Goal: Check status

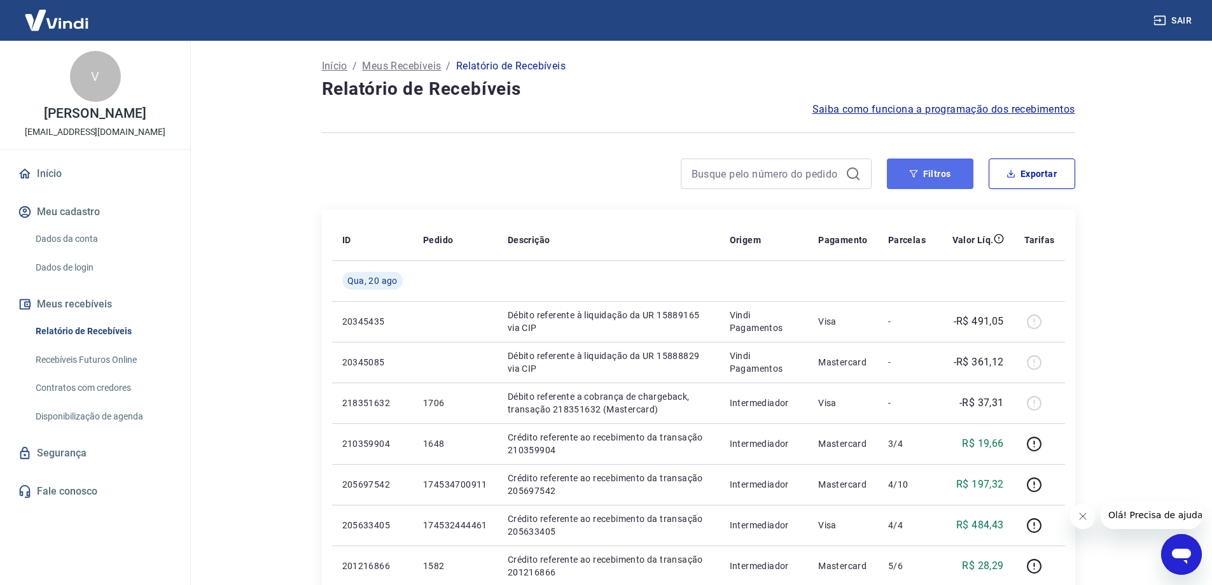
click at [929, 169] on button "Filtros" at bounding box center [930, 173] width 87 height 31
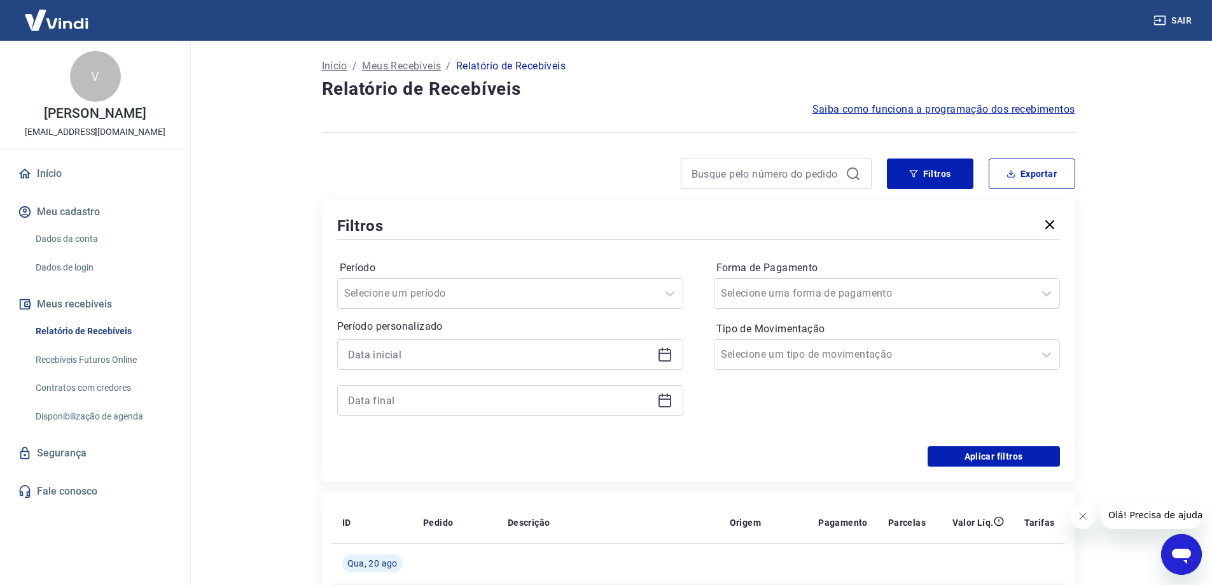
click at [659, 356] on icon at bounding box center [665, 355] width 13 height 13
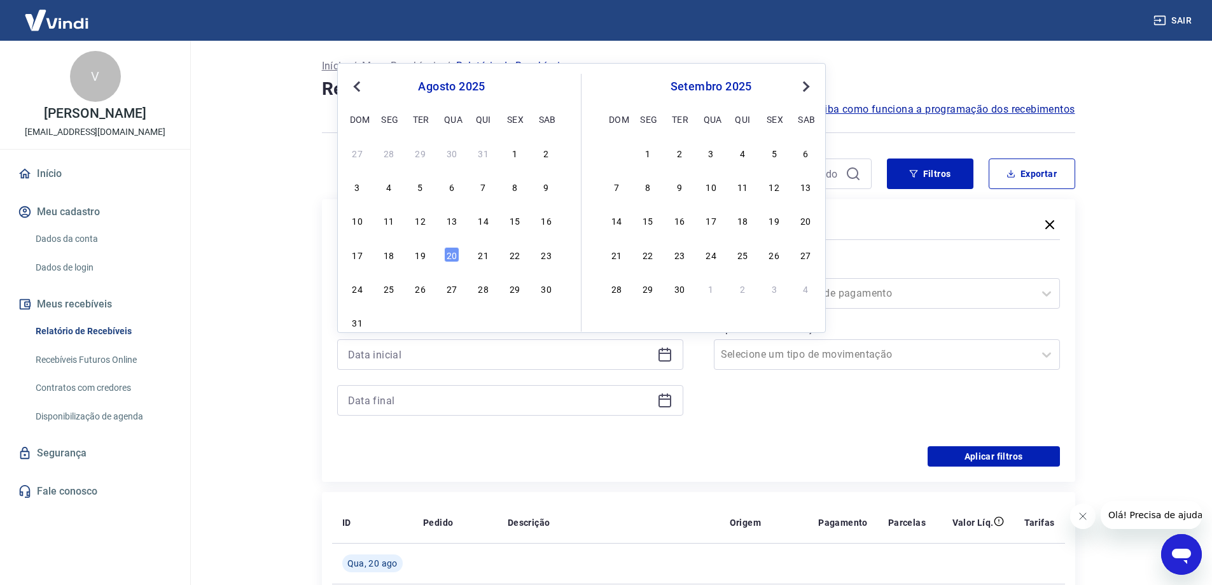
click at [358, 88] on span "Previous Month" at bounding box center [358, 86] width 0 height 15
click at [356, 287] on div "27" at bounding box center [357, 288] width 15 height 15
type input "27/07/2025"
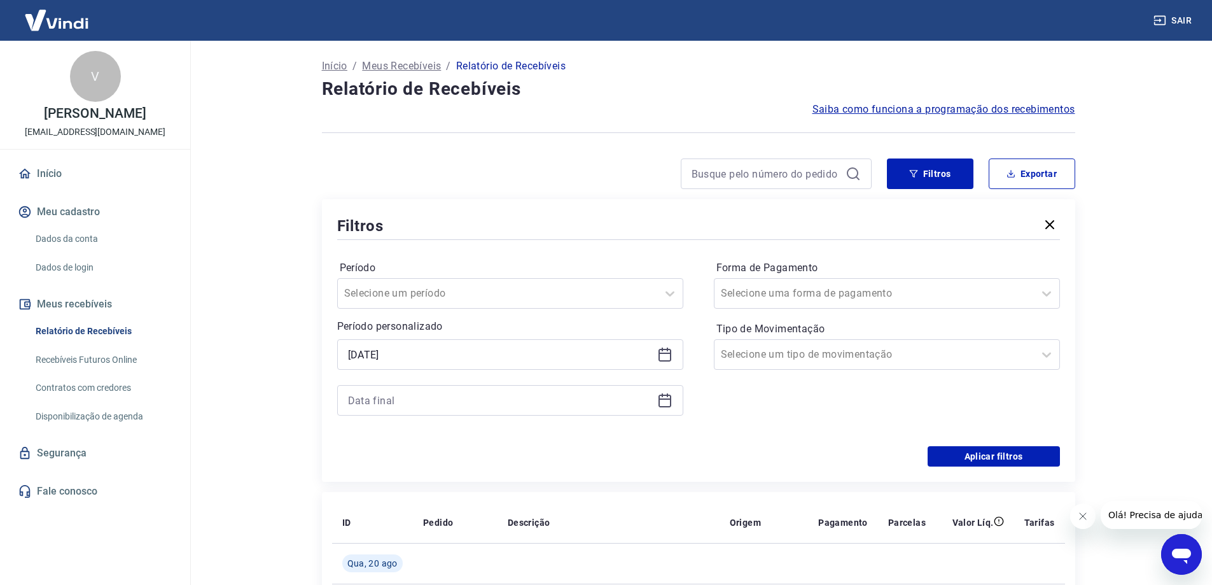
click at [669, 396] on icon at bounding box center [665, 401] width 13 height 13
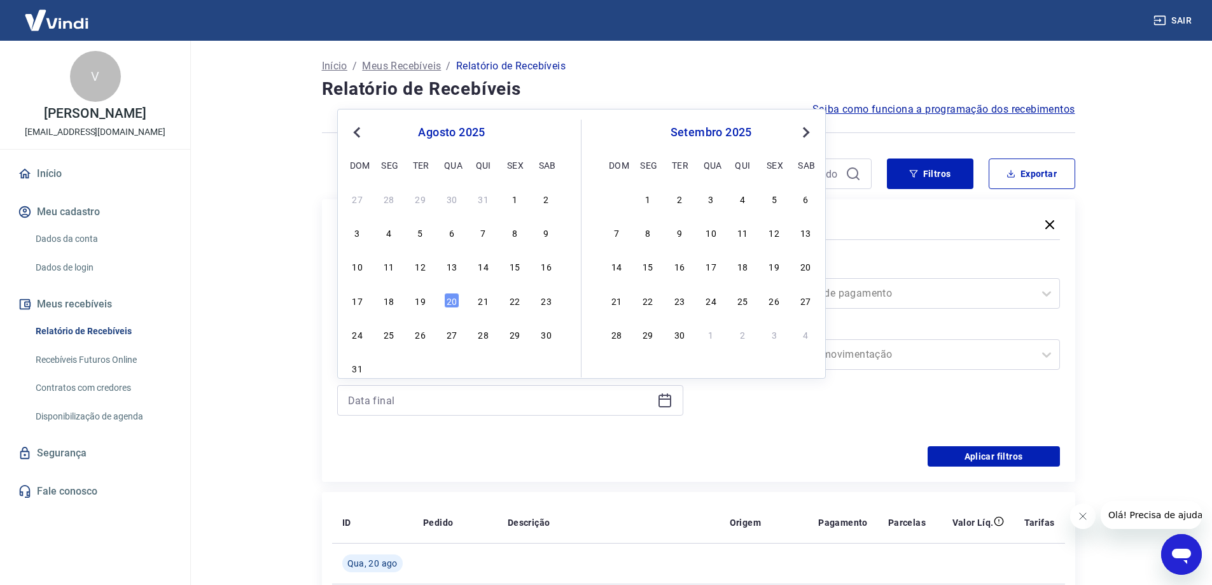
click at [358, 133] on span "Previous Month" at bounding box center [358, 132] width 0 height 15
click at [423, 328] on div "29" at bounding box center [420, 333] width 15 height 15
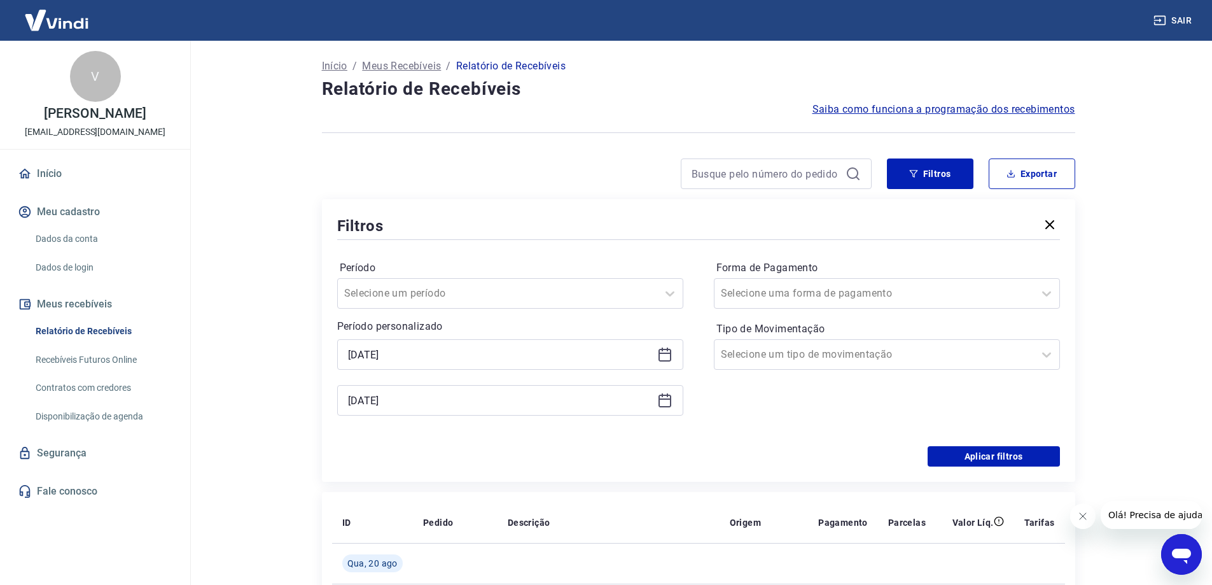
type input "29/07/2025"
click at [669, 355] on icon at bounding box center [664, 354] width 15 height 15
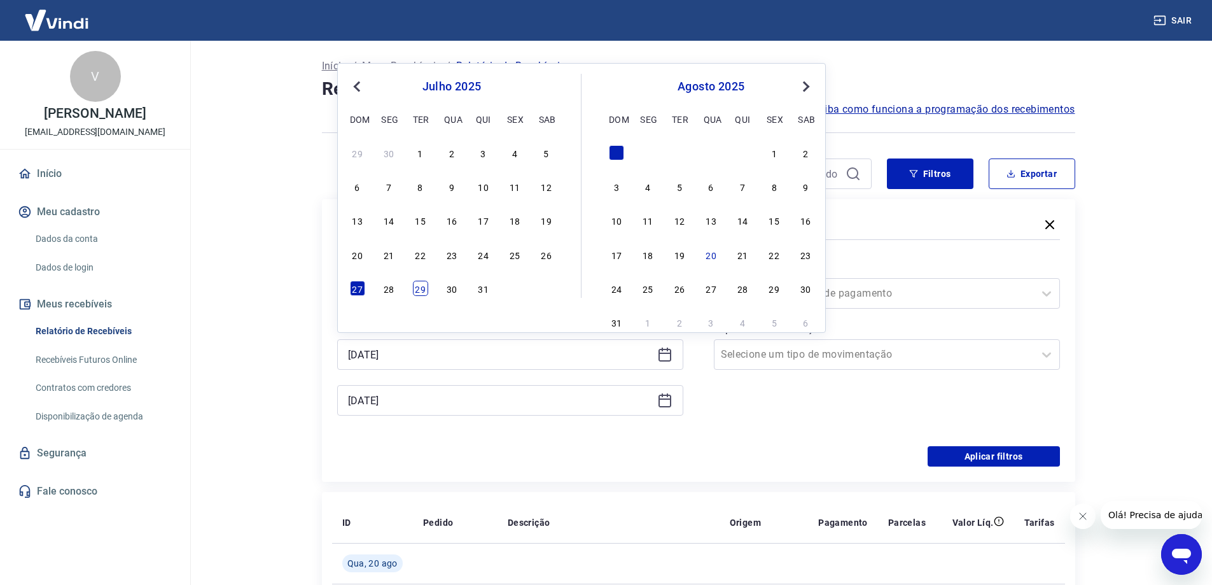
click at [416, 293] on div "29" at bounding box center [420, 288] width 15 height 15
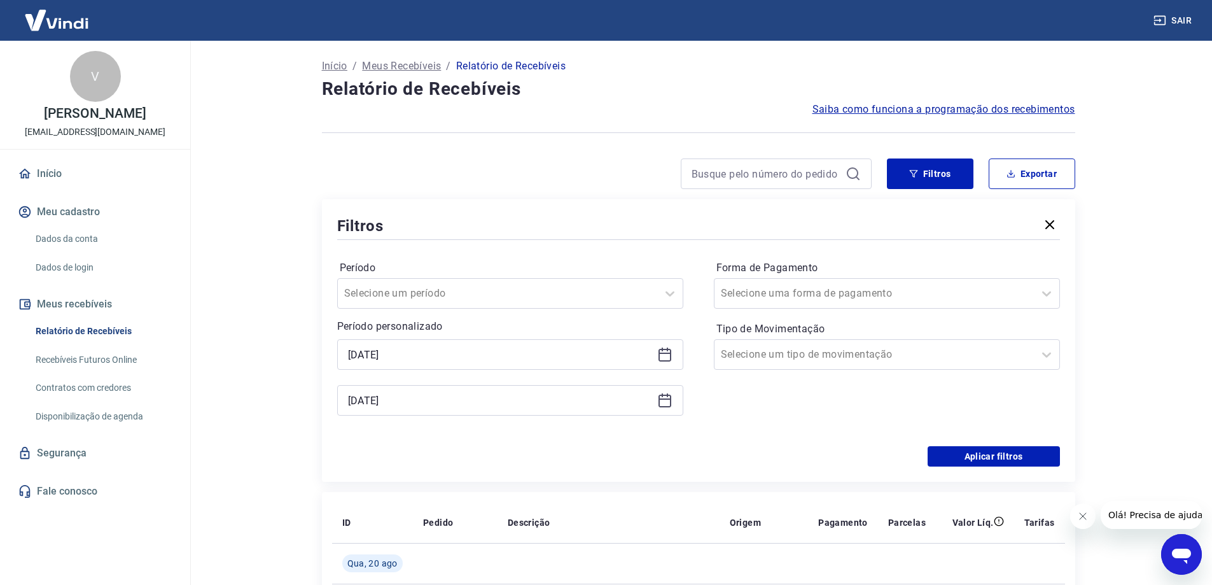
type input "29/07/2025"
click at [972, 289] on div at bounding box center [874, 293] width 307 height 18
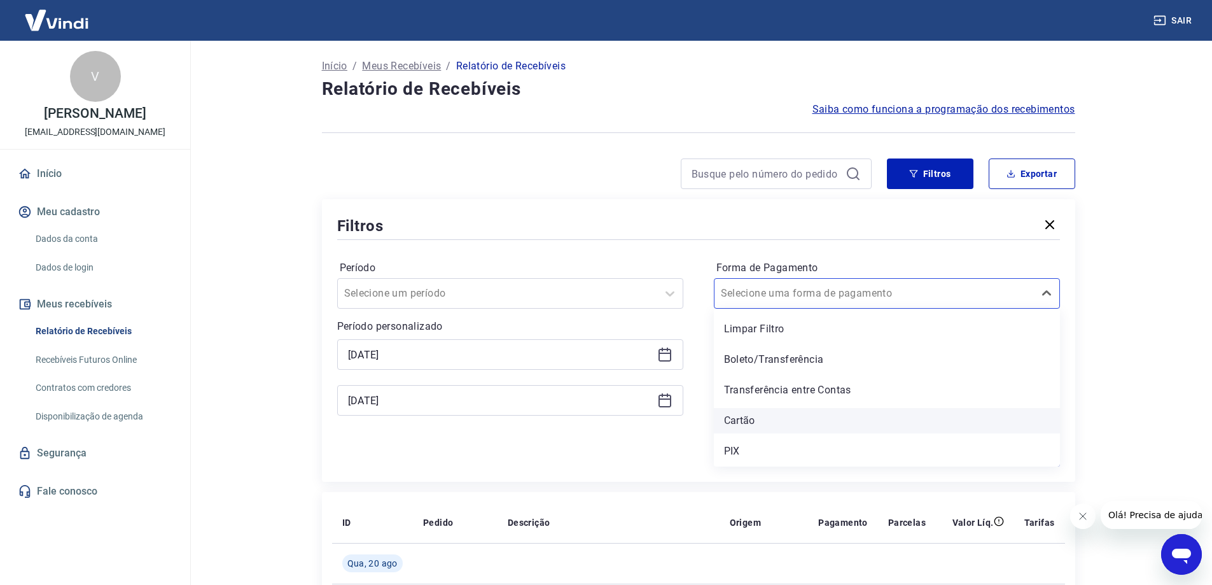
click at [800, 428] on div "Cartão" at bounding box center [887, 420] width 346 height 25
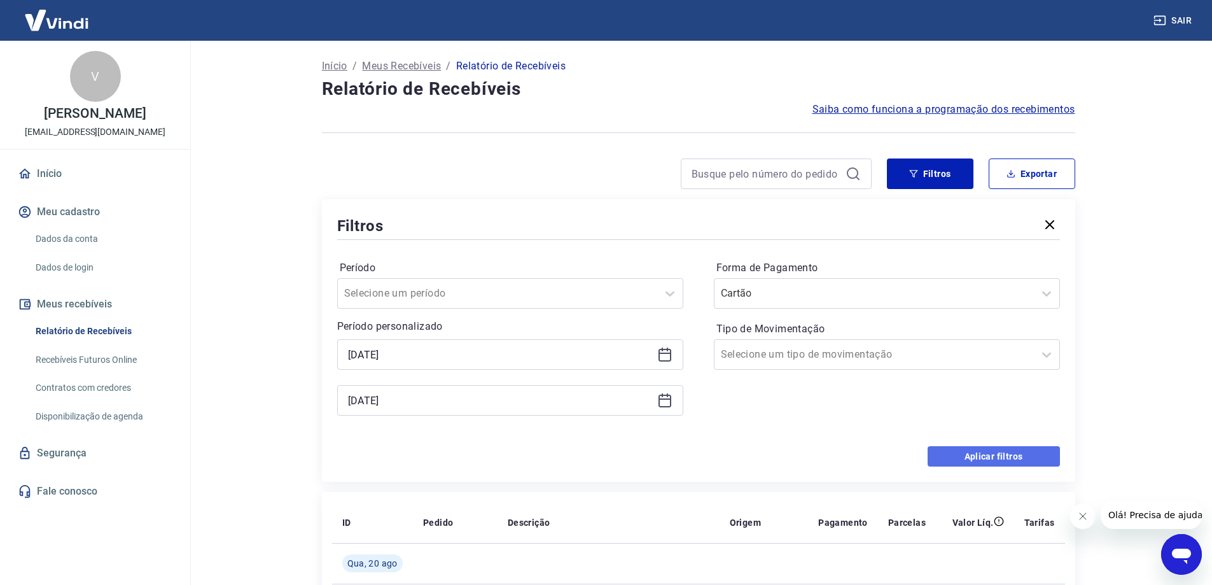
click at [964, 452] on button "Aplicar filtros" at bounding box center [994, 456] width 132 height 20
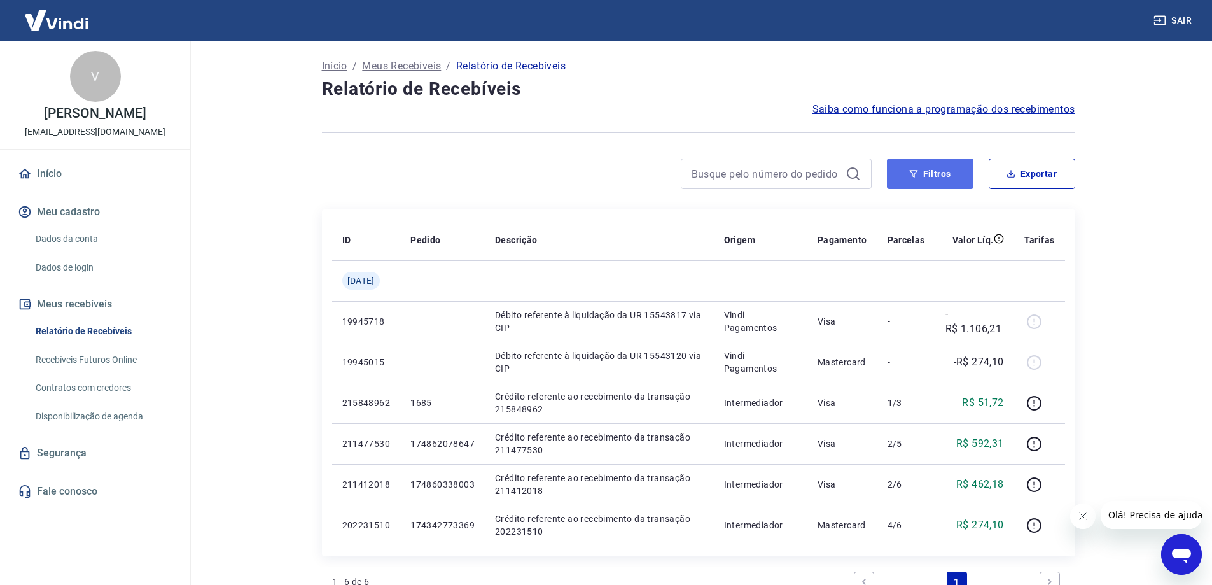
click at [938, 183] on button "Filtros" at bounding box center [930, 173] width 87 height 31
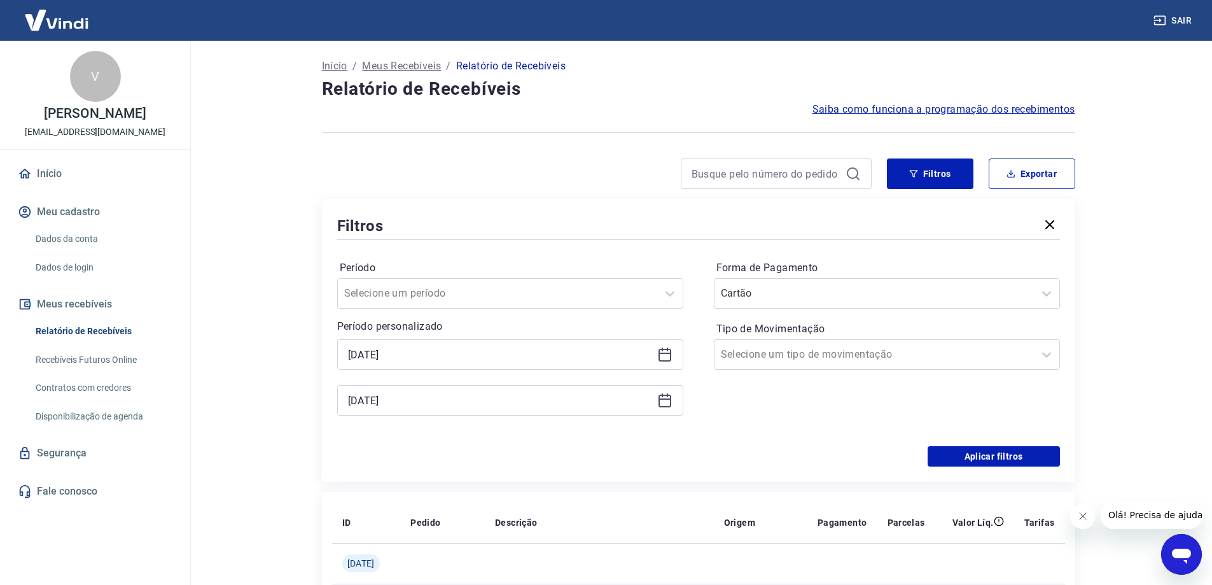
click at [662, 405] on icon at bounding box center [664, 400] width 15 height 15
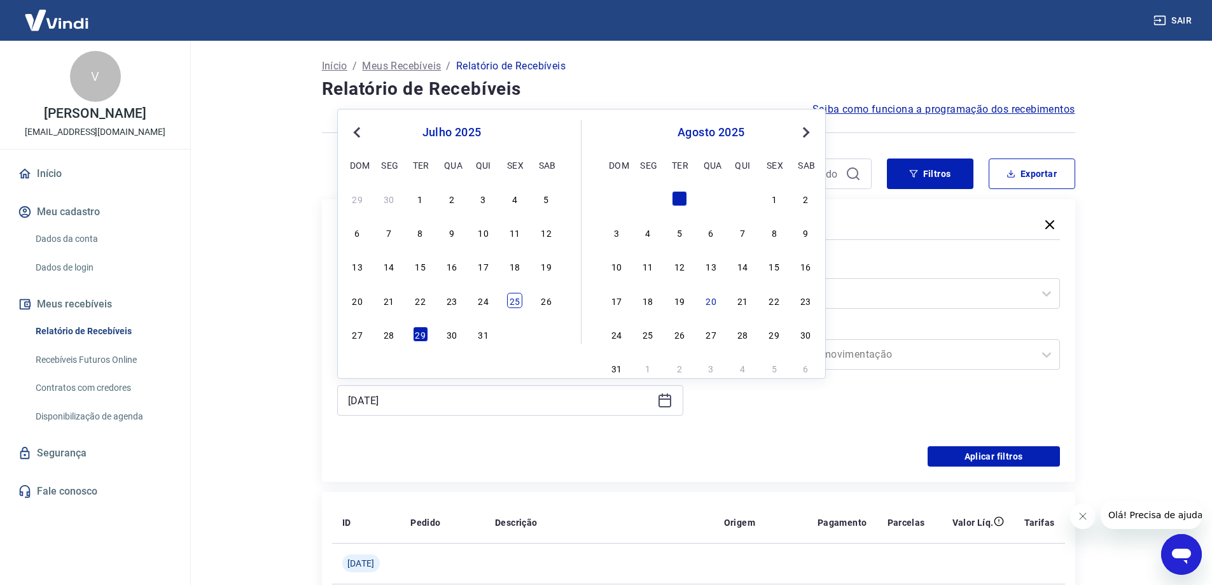
click at [512, 300] on div "25" at bounding box center [514, 300] width 15 height 15
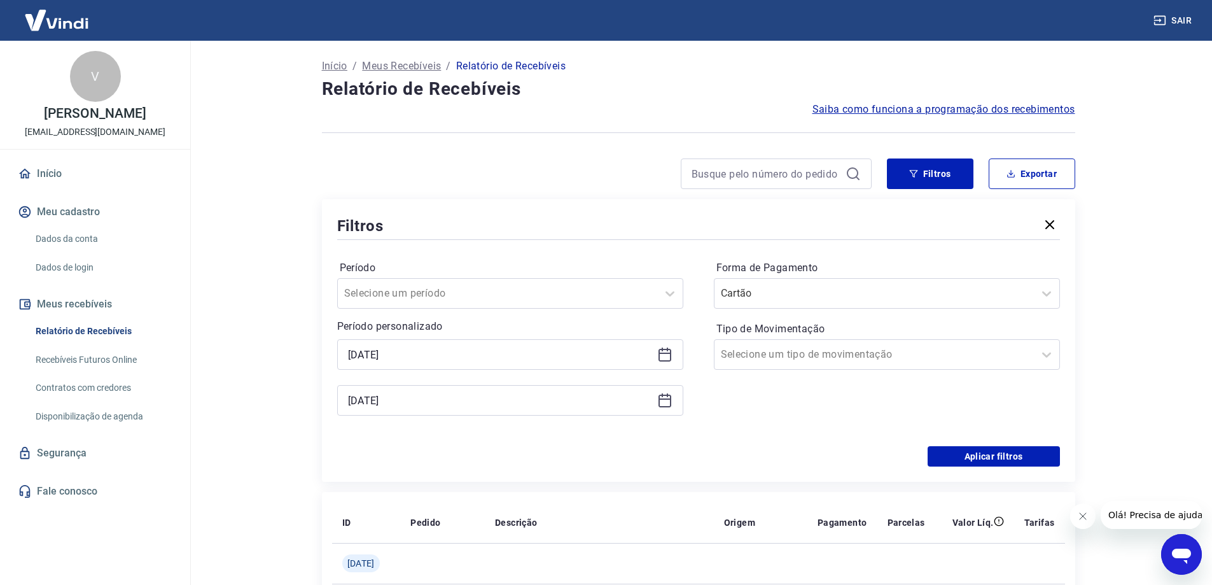
click at [661, 401] on icon at bounding box center [664, 400] width 15 height 15
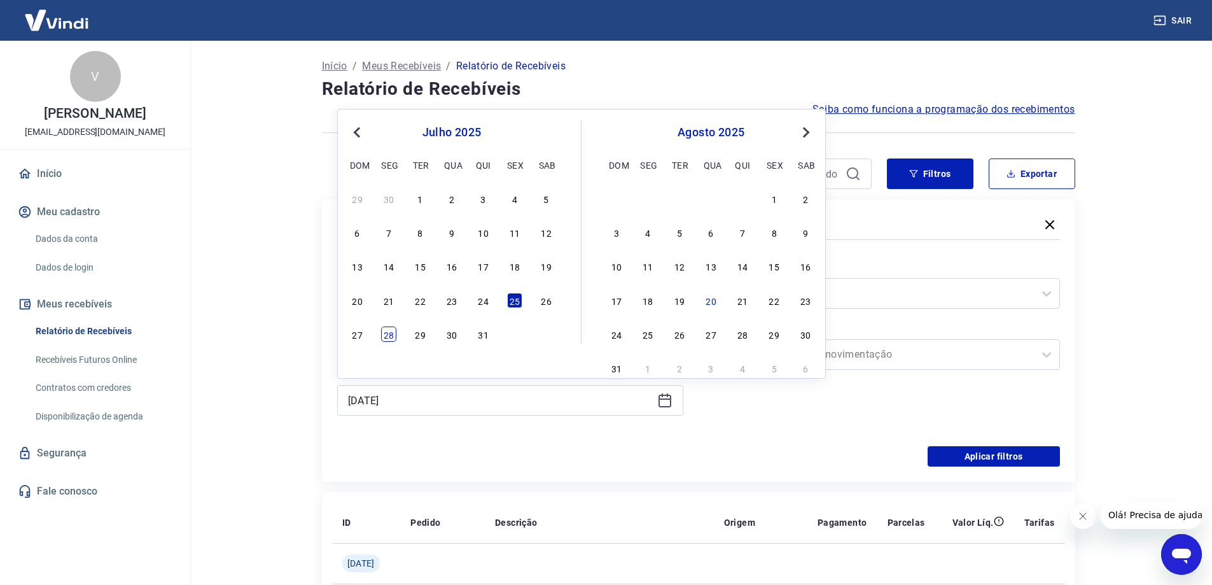
click at [386, 336] on div "28" at bounding box center [388, 333] width 15 height 15
type input "28/07/2025"
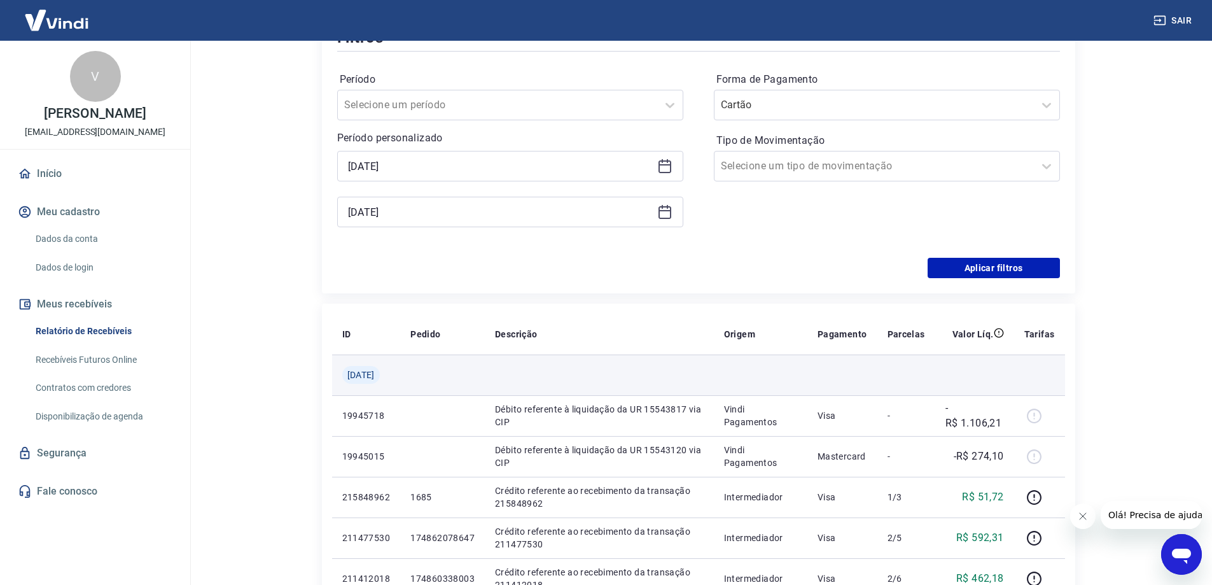
scroll to position [191, 0]
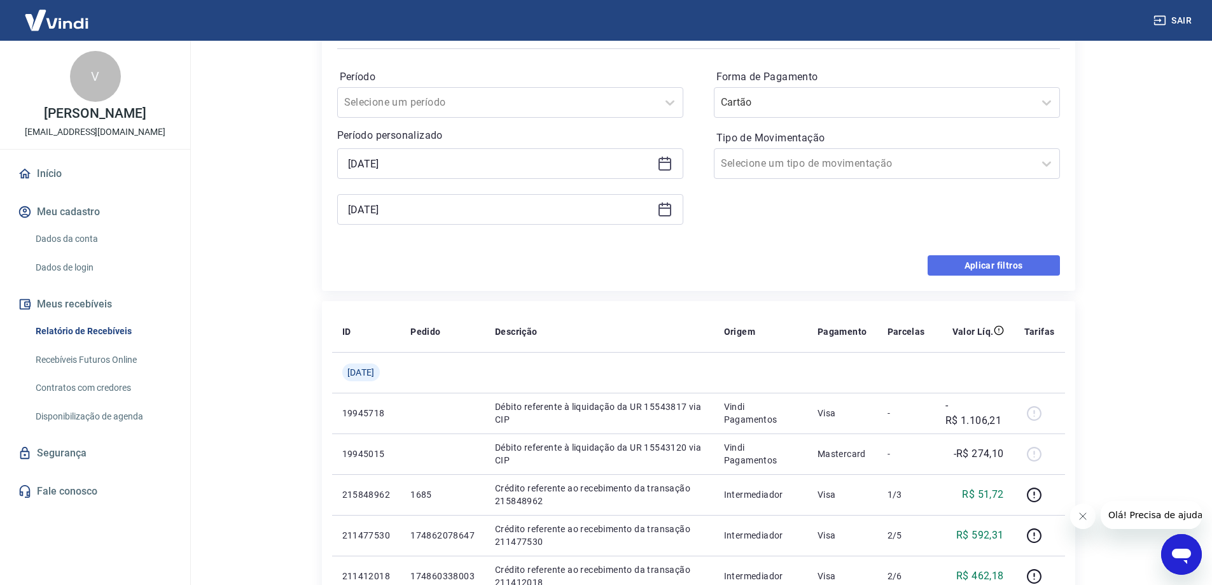
click at [1015, 268] on button "Aplicar filtros" at bounding box center [994, 265] width 132 height 20
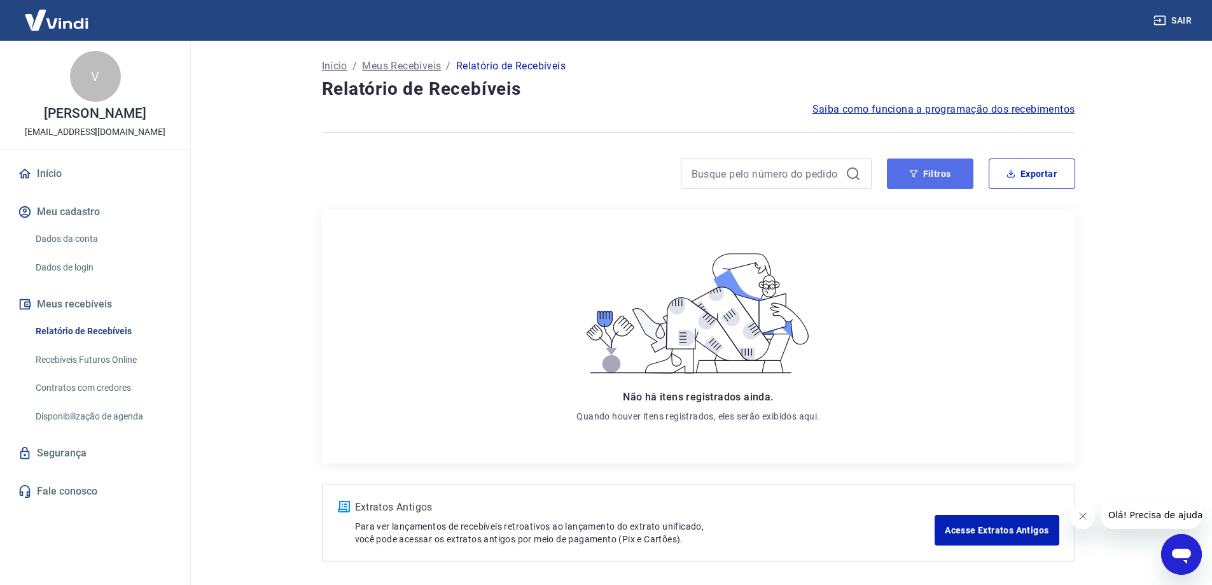
click at [952, 165] on button "Filtros" at bounding box center [930, 173] width 87 height 31
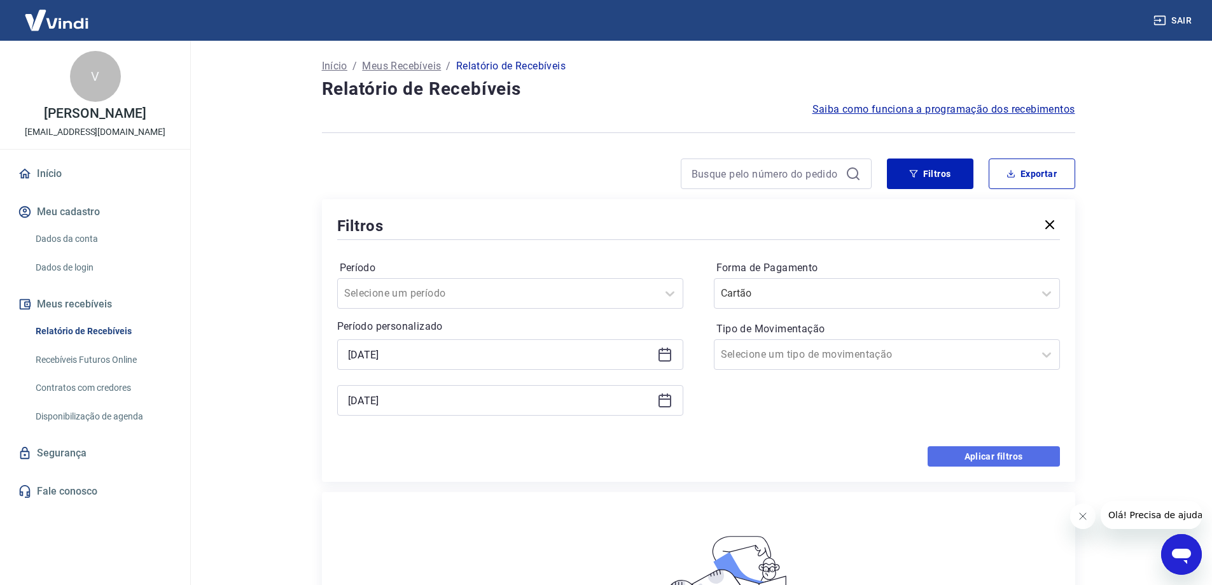
click at [981, 450] on button "Aplicar filtros" at bounding box center [994, 456] width 132 height 20
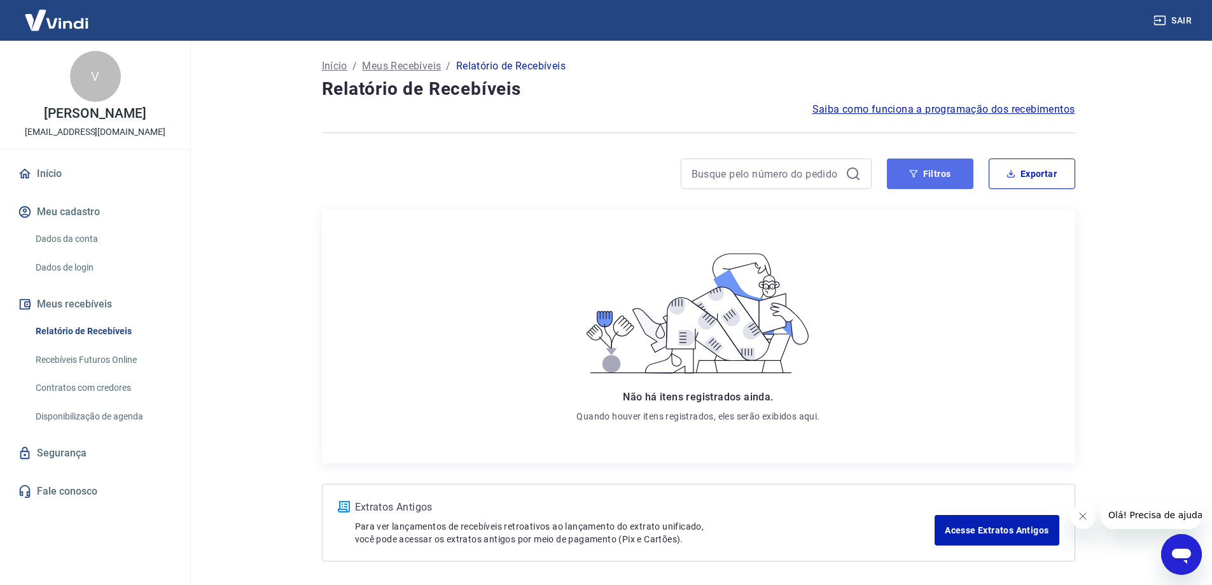
click at [922, 164] on button "Filtros" at bounding box center [930, 173] width 87 height 31
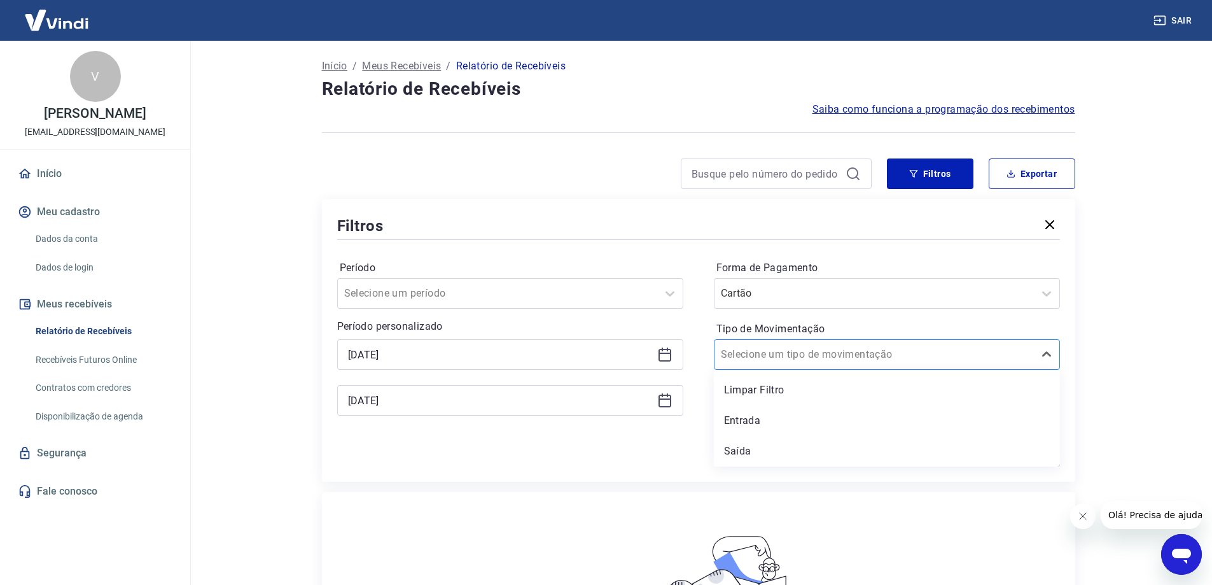
click at [1004, 359] on div at bounding box center [874, 355] width 307 height 18
click at [578, 166] on div at bounding box center [597, 173] width 550 height 31
click at [997, 458] on button "Aplicar filtros" at bounding box center [994, 456] width 132 height 20
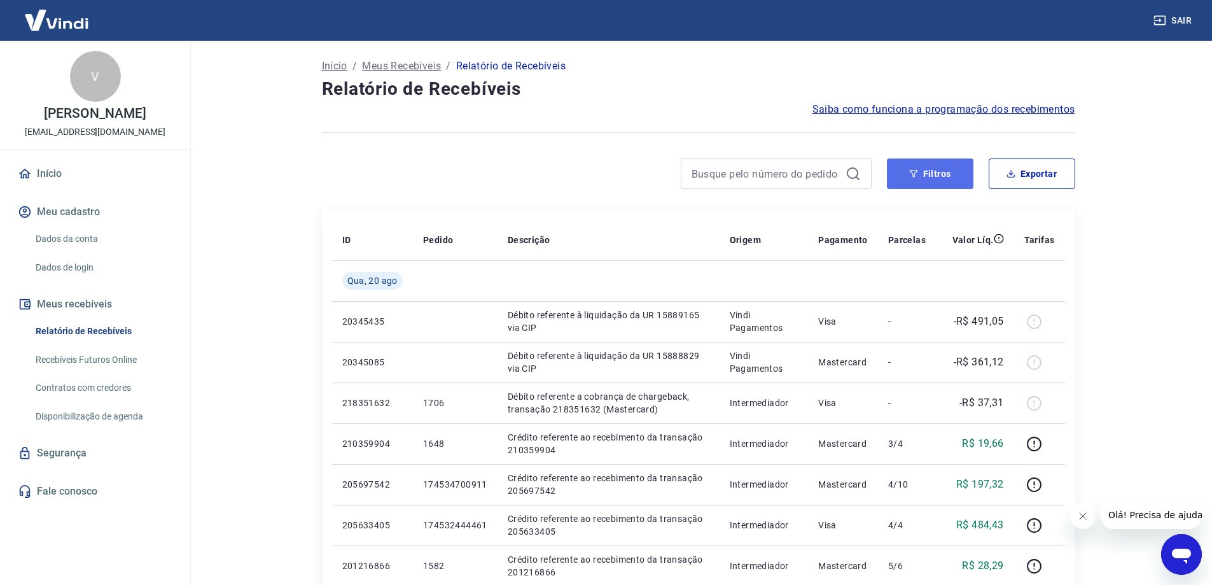
click at [946, 180] on button "Filtros" at bounding box center [930, 173] width 87 height 31
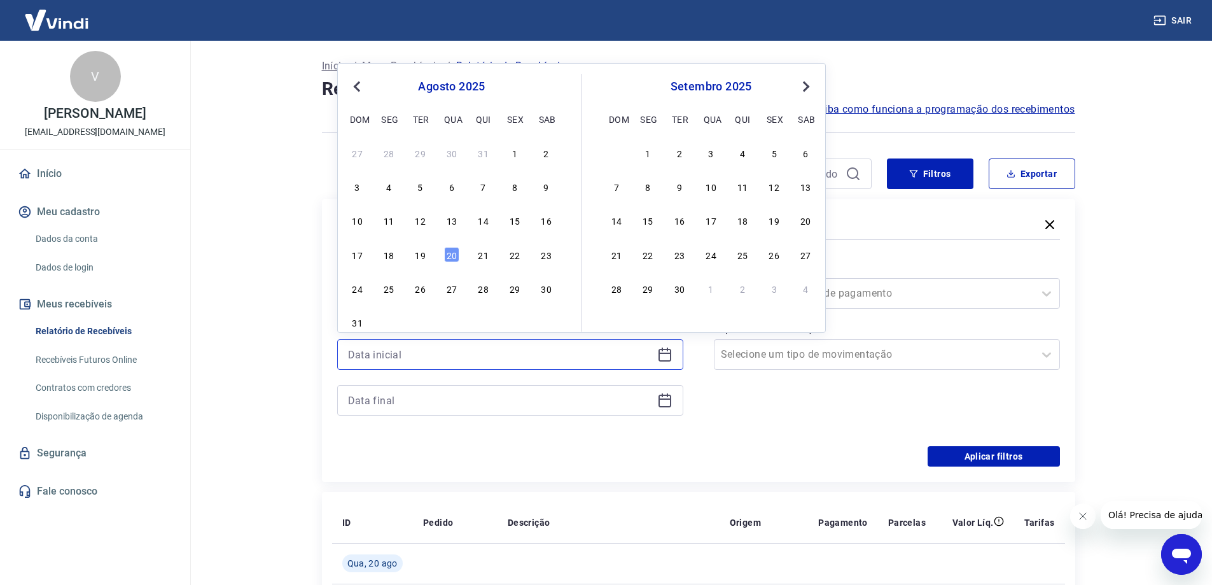
click at [561, 355] on input at bounding box center [500, 354] width 304 height 19
click at [358, 87] on span "Previous Month" at bounding box center [358, 86] width 0 height 15
click at [519, 255] on div "25" at bounding box center [514, 254] width 15 height 15
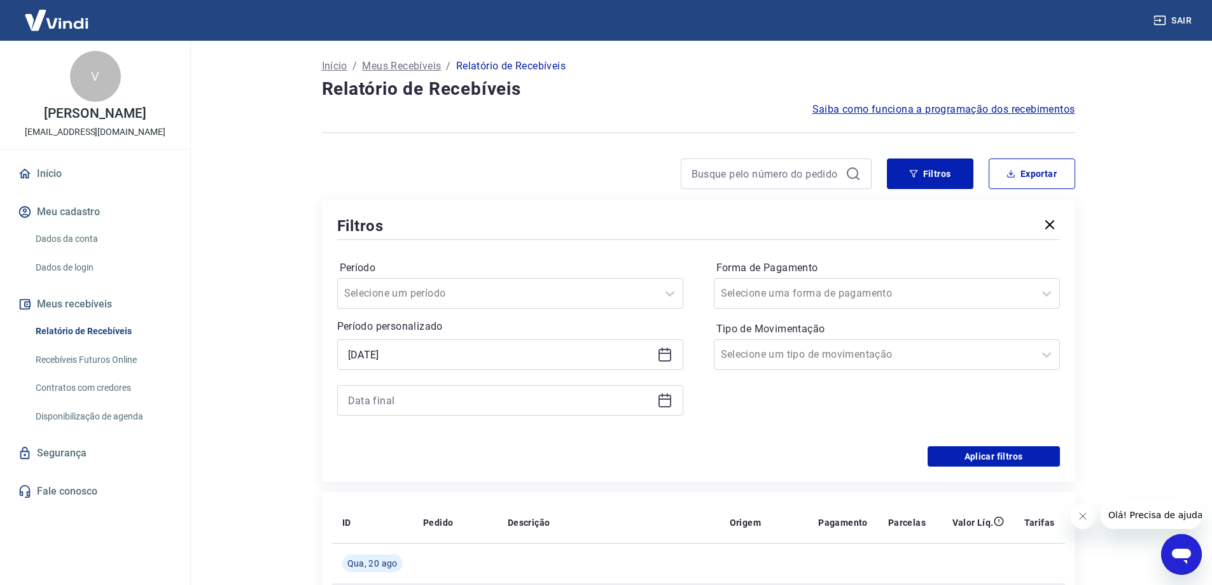
type input "25/07/2025"
click at [665, 405] on icon at bounding box center [664, 400] width 15 height 15
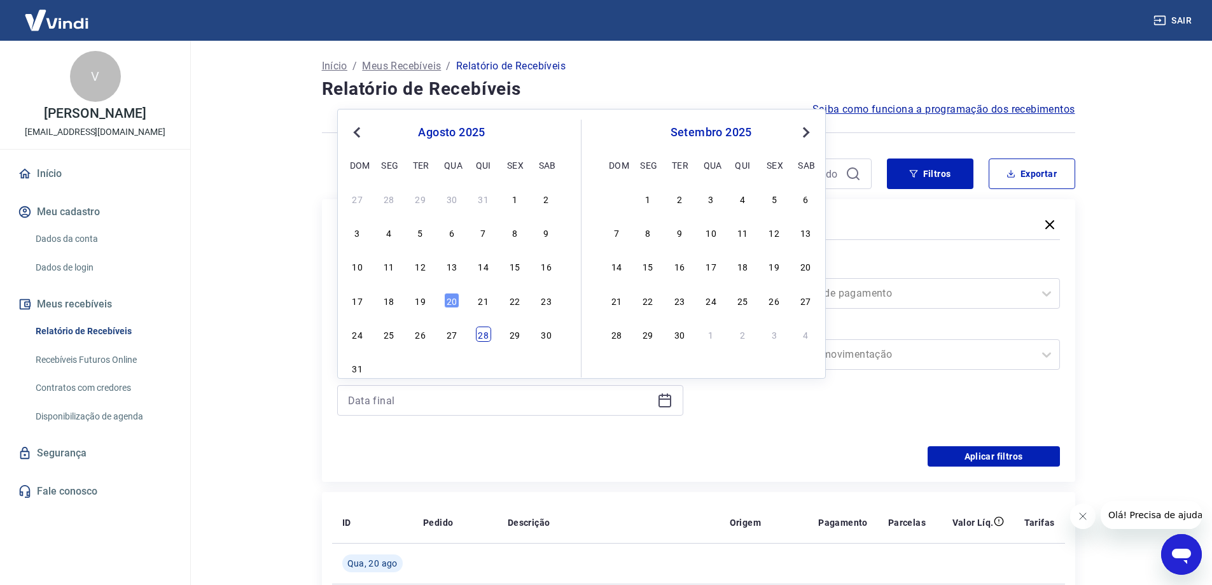
click at [487, 339] on div "28" at bounding box center [483, 333] width 15 height 15
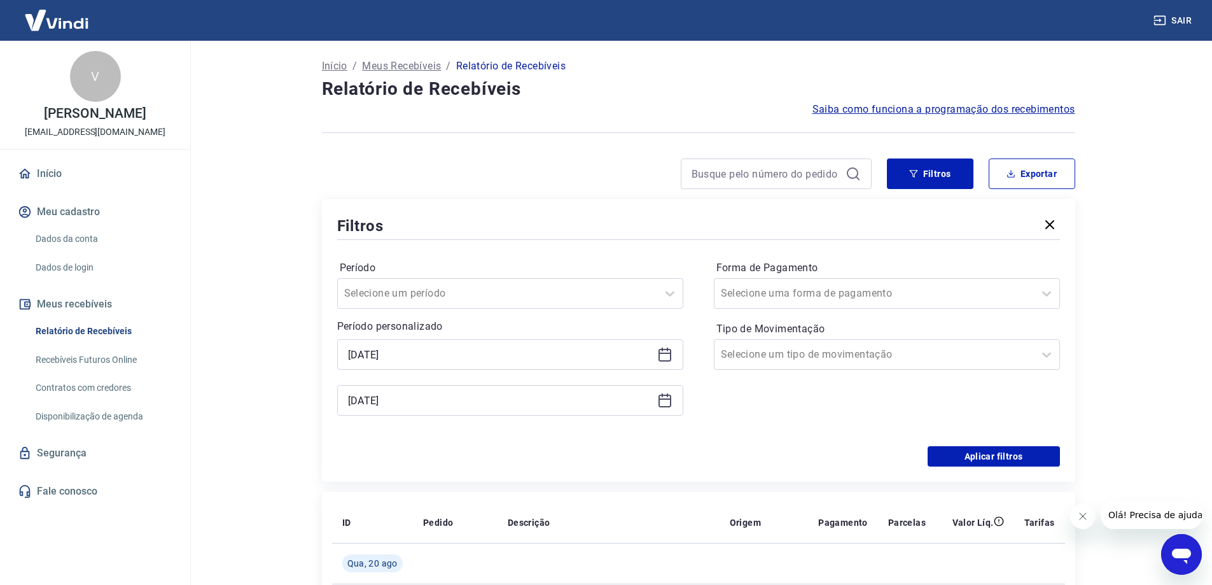
type input "28/08/2025"
click at [1028, 458] on button "Aplicar filtros" at bounding box center [994, 456] width 132 height 20
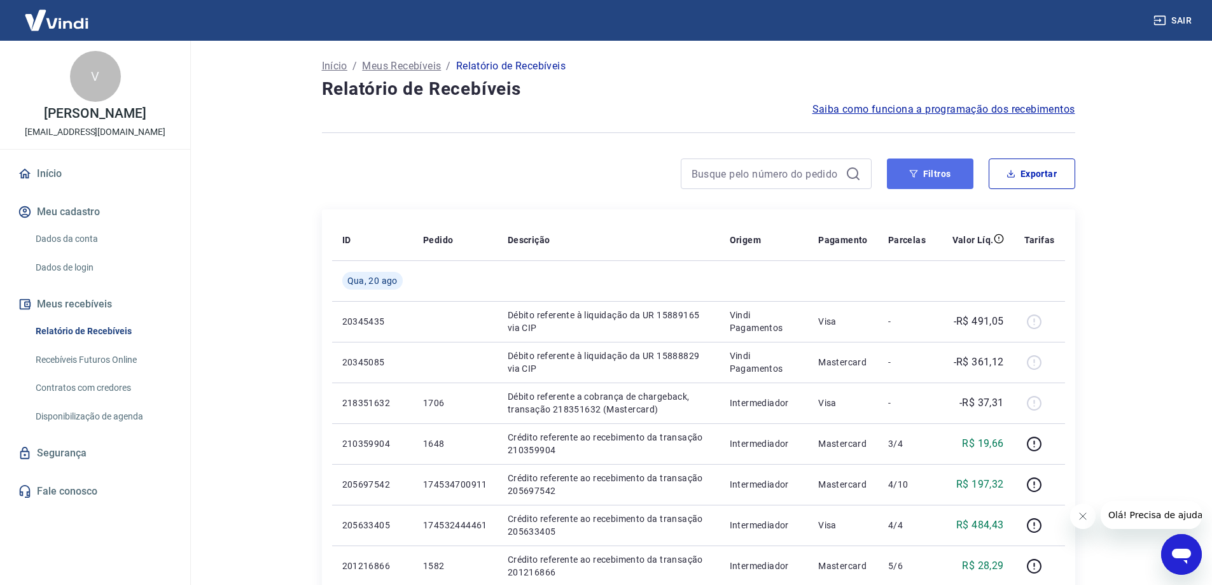
click at [950, 172] on button "Filtros" at bounding box center [930, 173] width 87 height 31
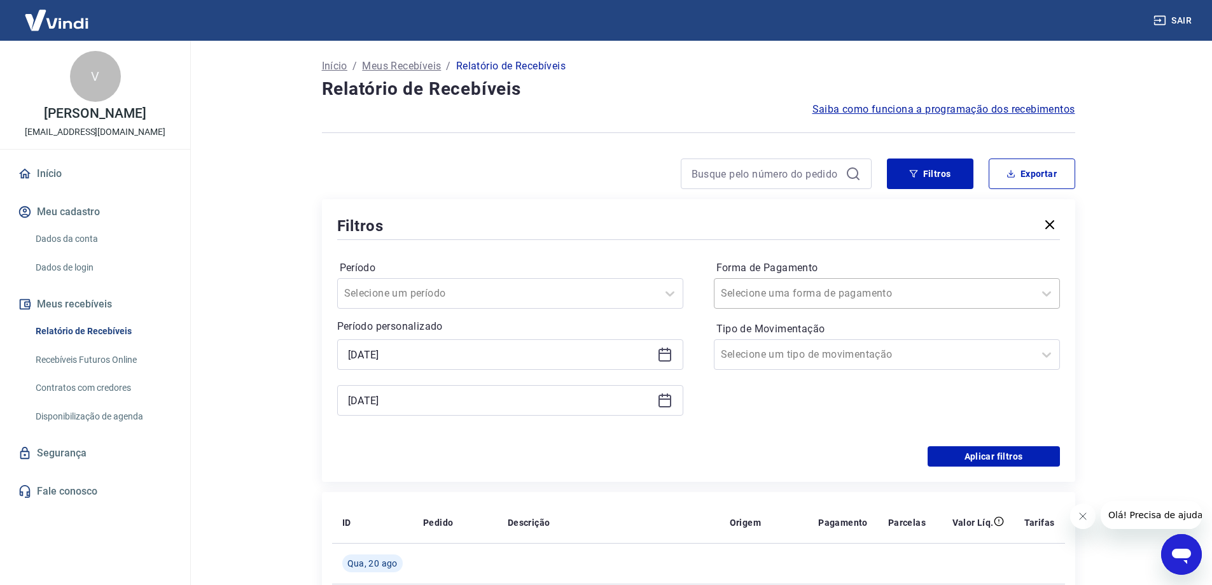
click at [981, 298] on div at bounding box center [874, 293] width 307 height 18
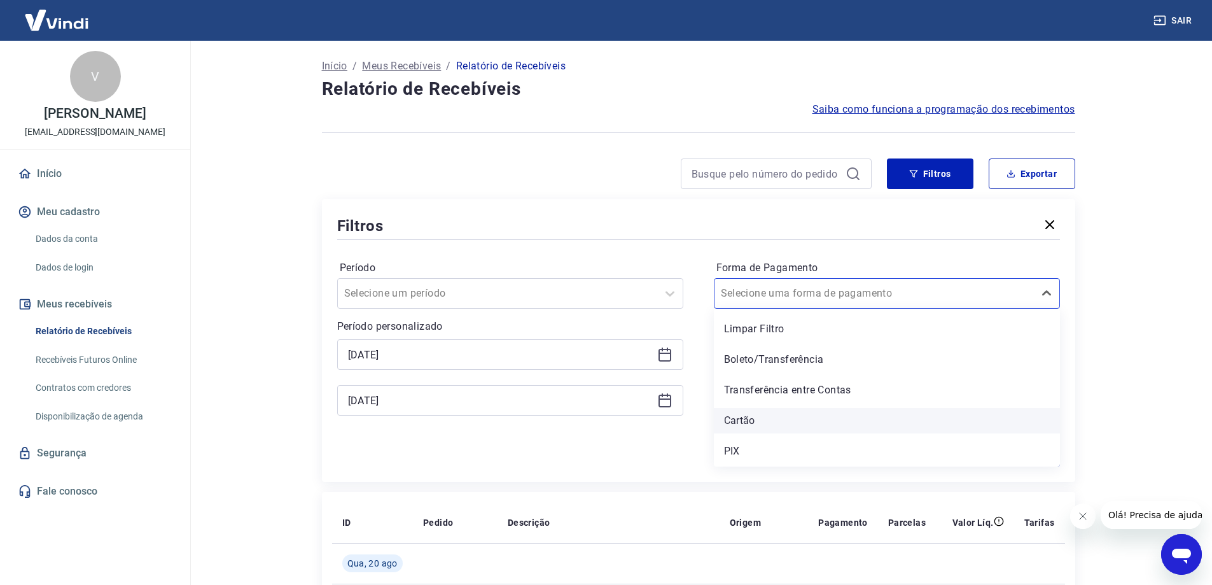
click at [804, 412] on div "Cartão" at bounding box center [887, 420] width 346 height 25
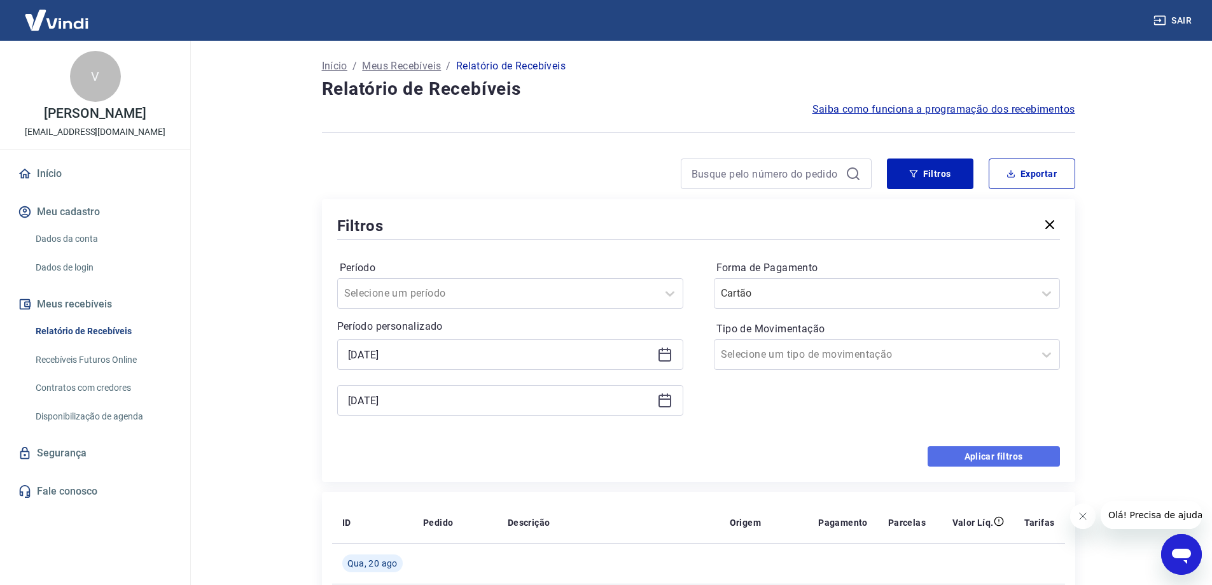
click at [989, 451] on button "Aplicar filtros" at bounding box center [994, 456] width 132 height 20
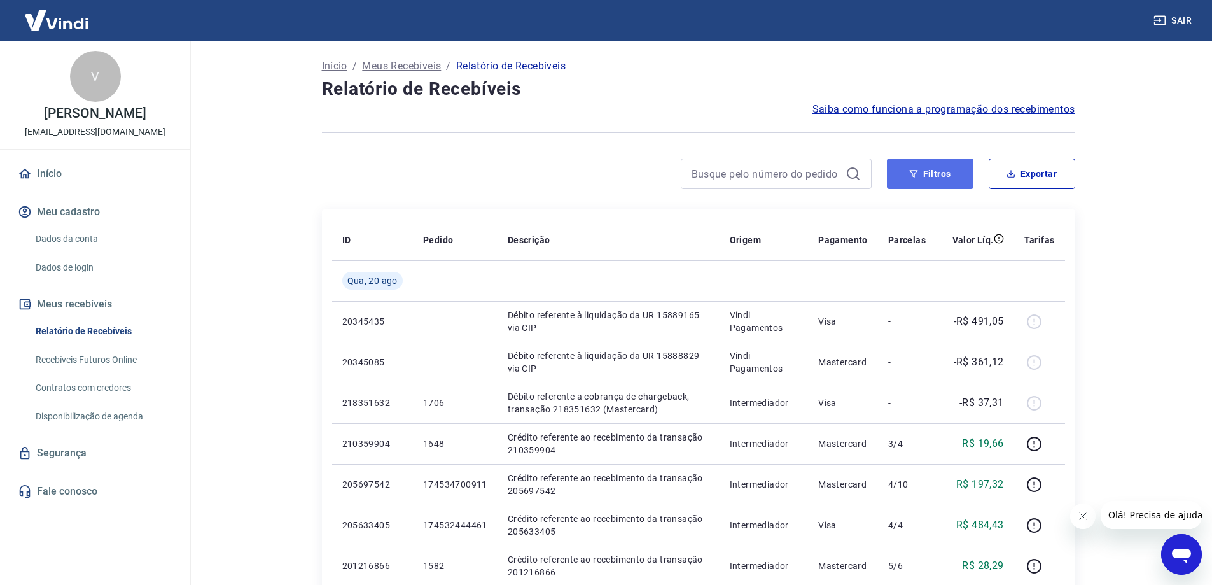
click at [912, 175] on icon "button" at bounding box center [913, 173] width 9 height 9
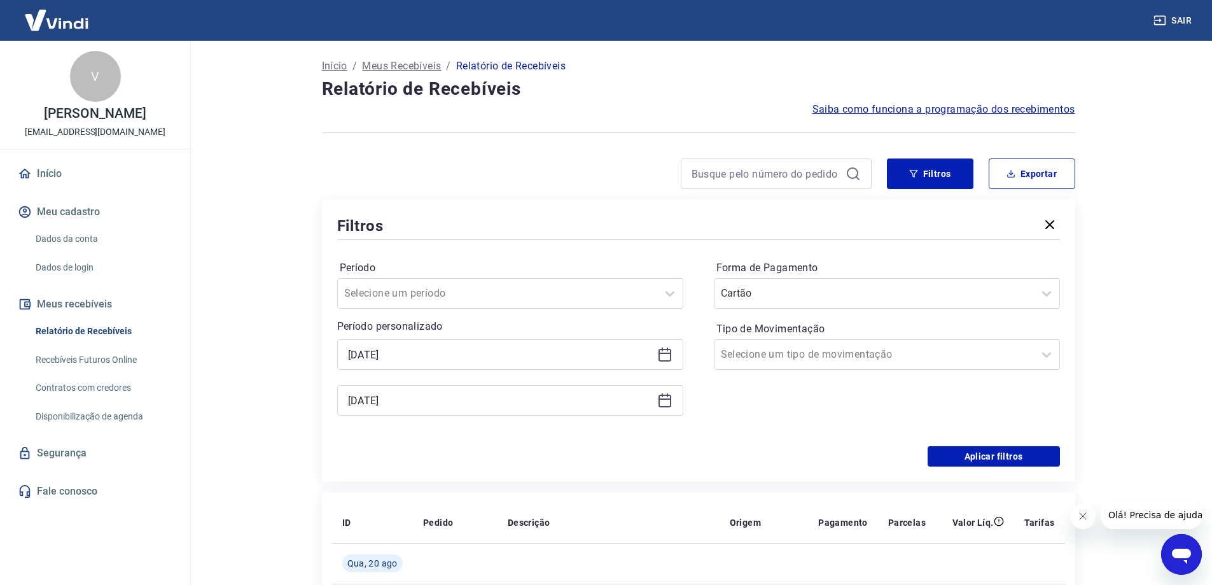
click at [669, 403] on icon at bounding box center [664, 400] width 15 height 15
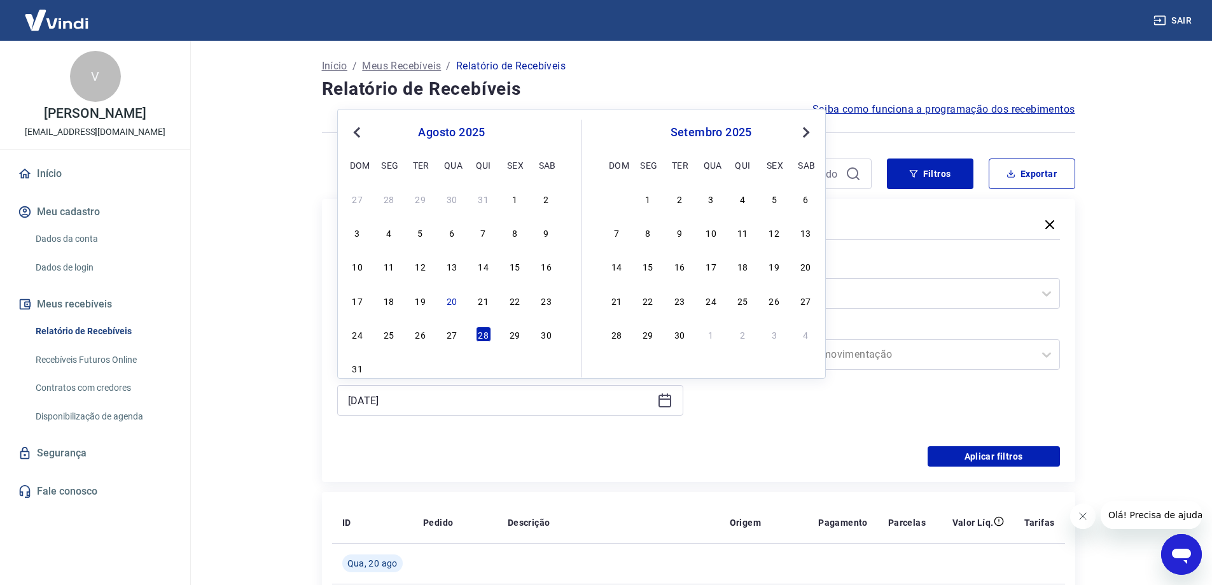
click at [358, 130] on span "Previous Month" at bounding box center [358, 132] width 0 height 15
click at [392, 333] on div "28" at bounding box center [388, 333] width 15 height 15
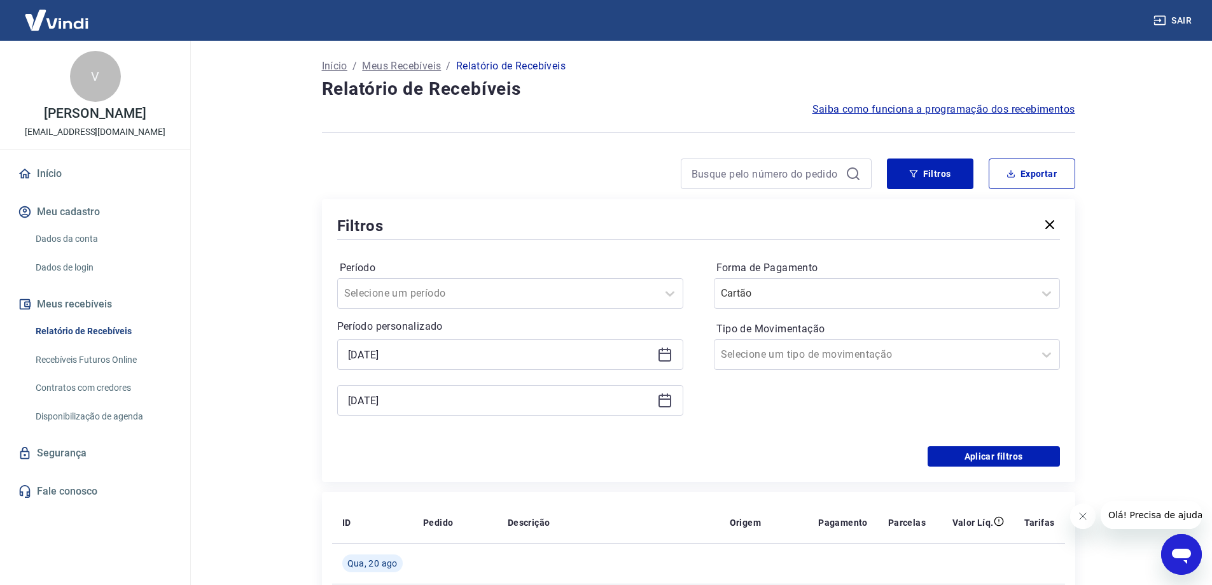
type input "28/07/2025"
click at [1007, 463] on button "Aplicar filtros" at bounding box center [994, 456] width 132 height 20
